Goal: Information Seeking & Learning: Learn about a topic

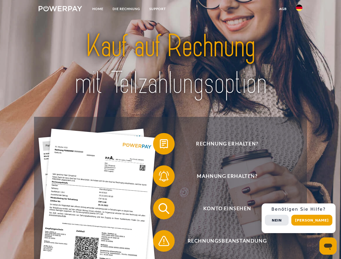
click at [60, 9] on img at bounding box center [60, 8] width 43 height 5
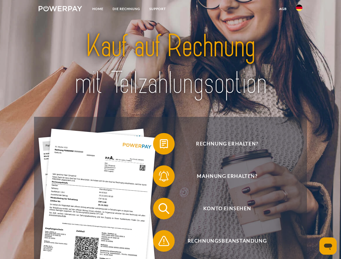
click at [299, 9] on img at bounding box center [299, 8] width 6 height 6
click at [283, 9] on link "agb" at bounding box center [283, 9] width 17 height 10
click at [160, 145] on span at bounding box center [155, 143] width 27 height 27
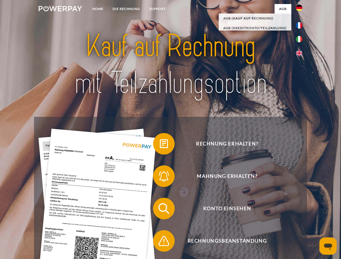
click at [160, 177] on span at bounding box center [155, 176] width 27 height 27
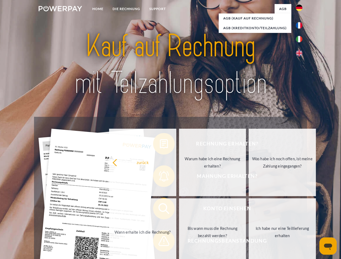
click at [179, 210] on link "Bis wann muss die Rechnung bezahlt werden?" at bounding box center [212, 233] width 67 height 68
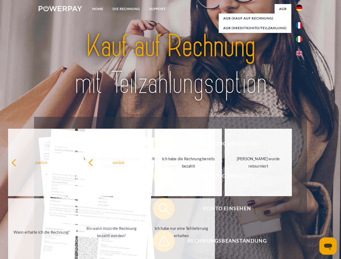
click at [160, 242] on span at bounding box center [155, 241] width 27 height 27
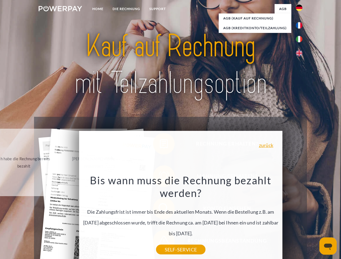
click at [301, 219] on div "Rechnung erhalten? Mahnung erhalten? Konto einsehen" at bounding box center [170, 225] width 273 height 216
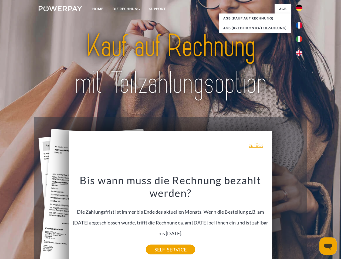
click at [287, 220] on span "Konto einsehen" at bounding box center [227, 209] width 132 height 22
click at [314, 220] on header "Home DIE RECHNUNG SUPPORT" at bounding box center [170, 186] width 341 height 373
